Goal: Navigation & Orientation: Find specific page/section

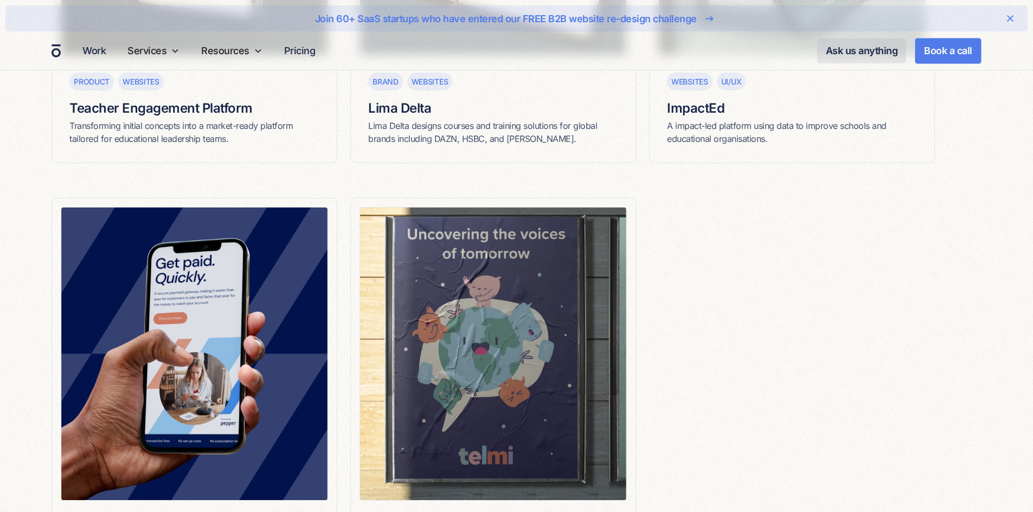
scroll to position [1614, 0]
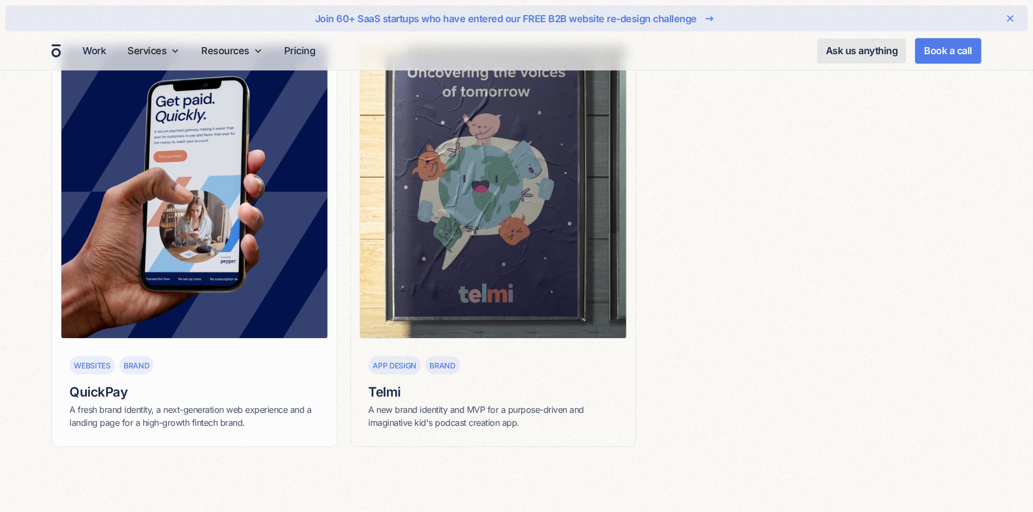
click at [99, 389] on h6 "QuickPay" at bounding box center [194, 392] width 250 height 18
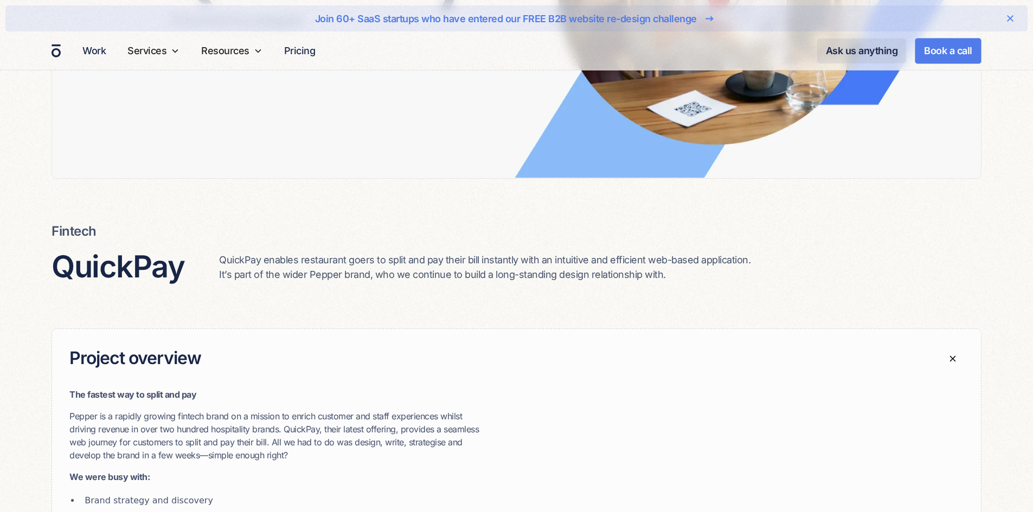
scroll to position [380, 0]
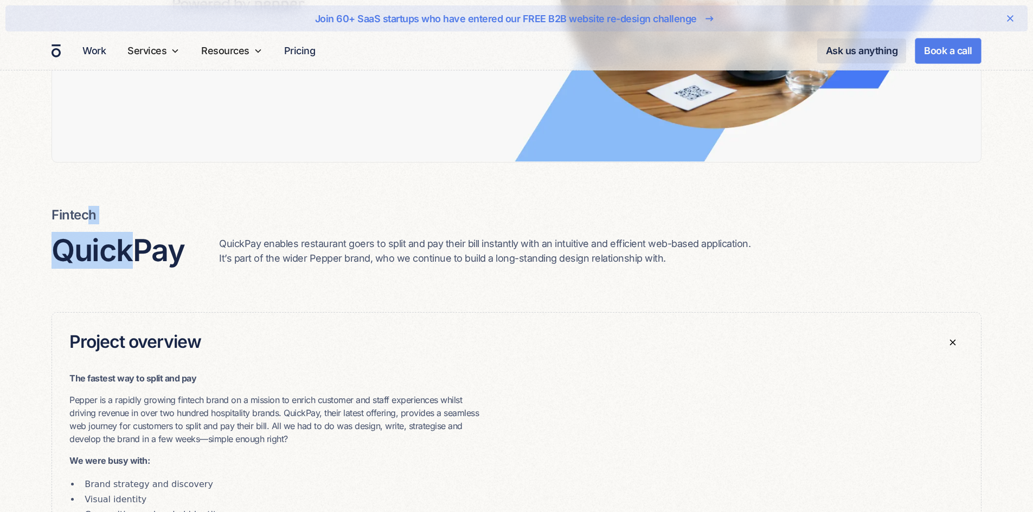
drag, startPoint x: 88, startPoint y: 220, endPoint x: 130, endPoint y: 264, distance: 60.6
click at [130, 264] on div "Fintech QuickPay QuickPay enables restaurant goers to split and pay their bill …" at bounding box center [517, 237] width 930 height 63
click at [167, 264] on h3 "QuickPay" at bounding box center [118, 251] width 133 height 36
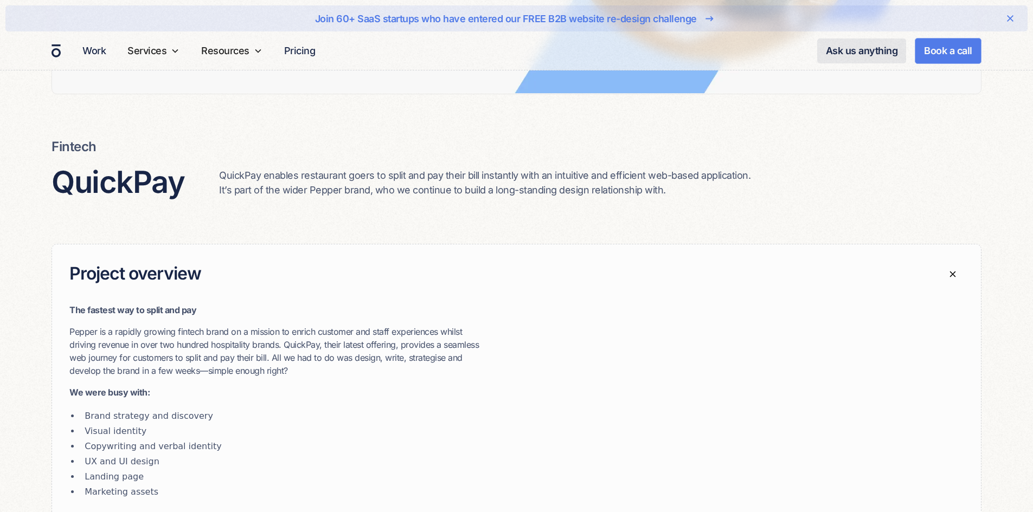
scroll to position [651, 0]
